Goal: Find specific page/section: Find specific page/section

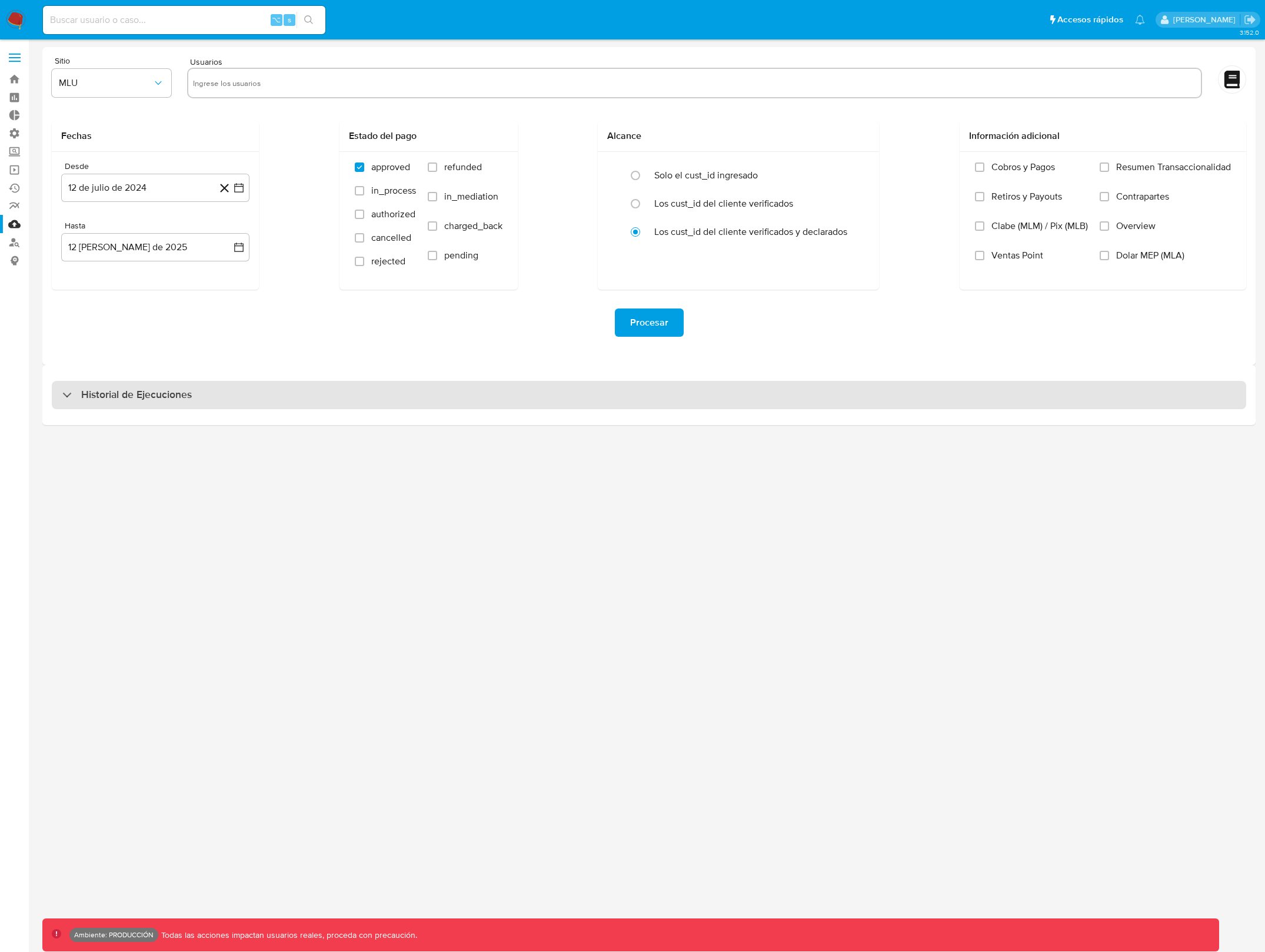
click at [630, 392] on div "Historial de Ejecuciones" at bounding box center [649, 395] width 1195 height 28
select select "10"
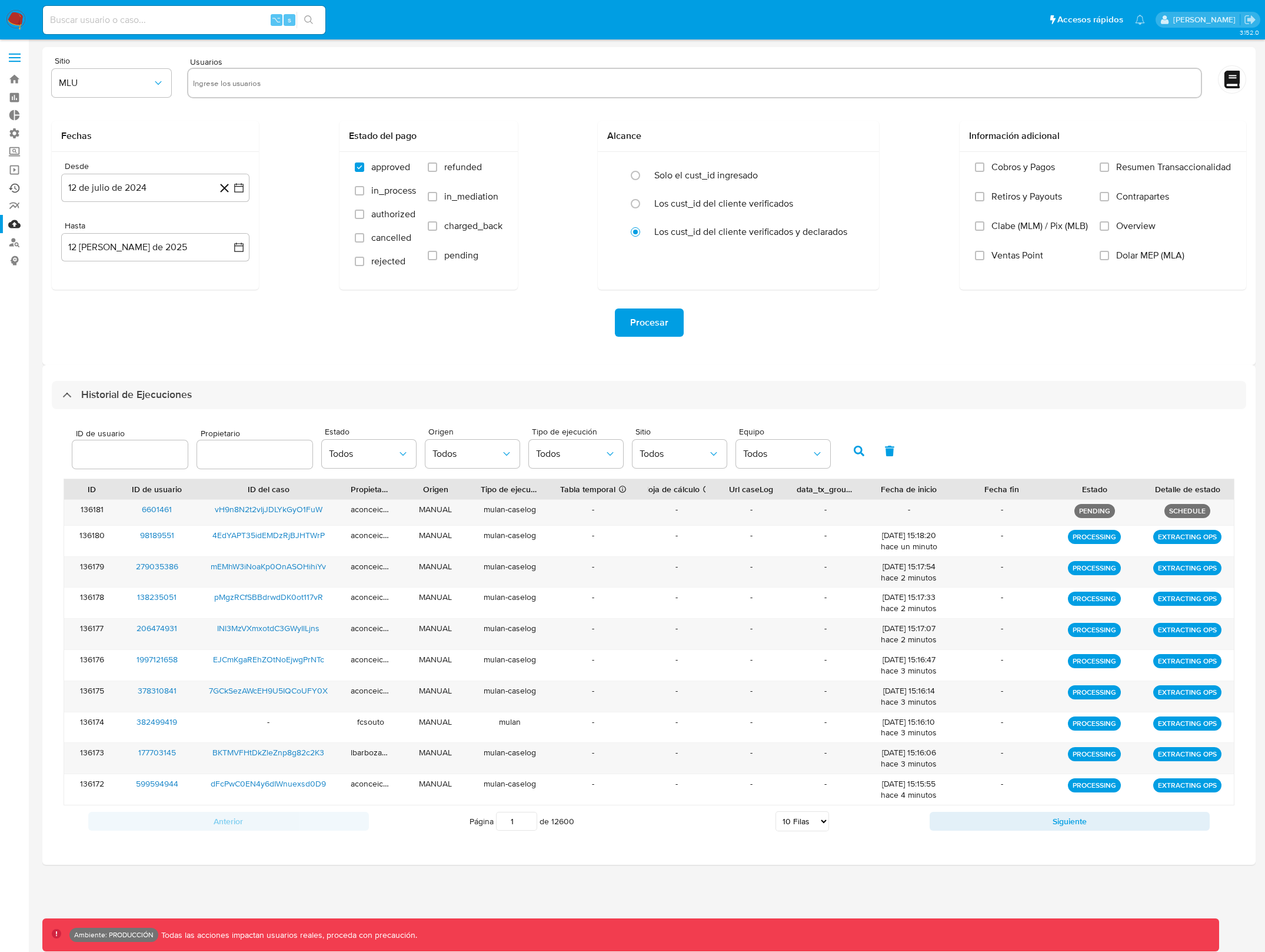
click at [11, 189] on link "Ejecuciones automáticas" at bounding box center [70, 188] width 140 height 18
